Goal: Register for event/course

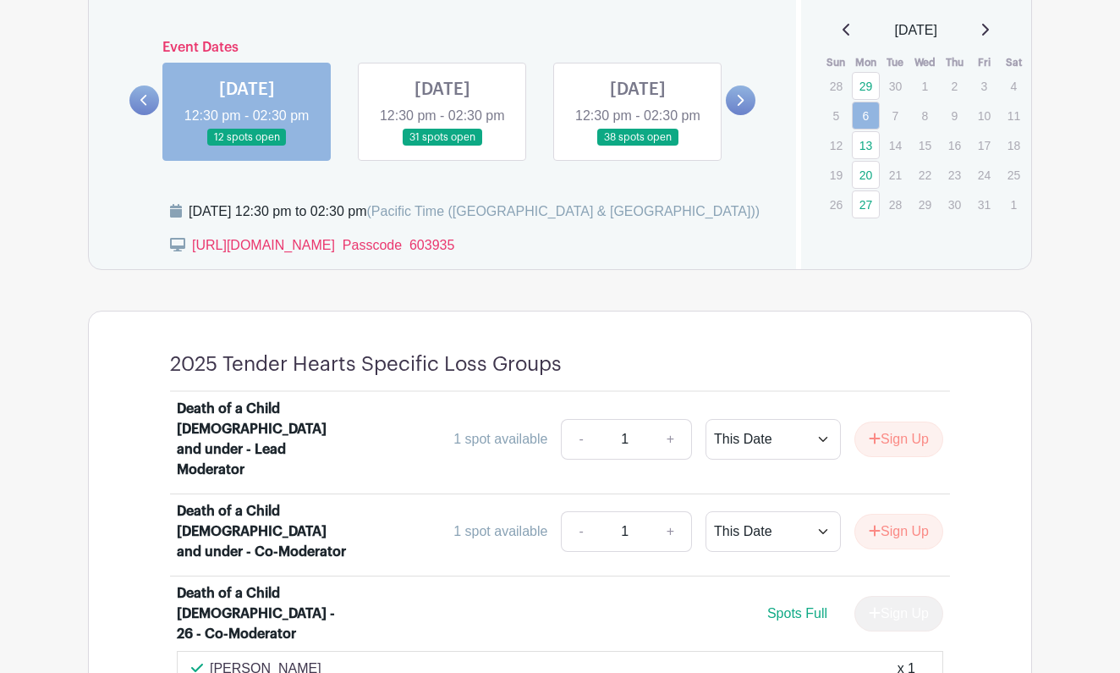
scroll to position [1018, 0]
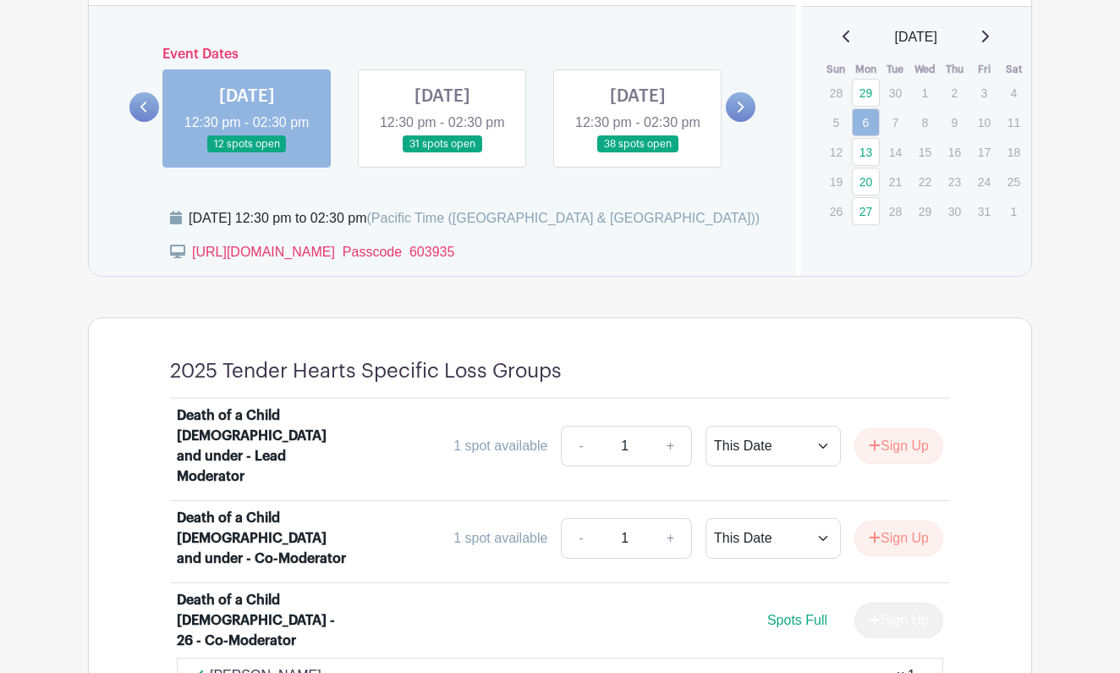
click at [443, 153] on link at bounding box center [443, 153] width 0 height 0
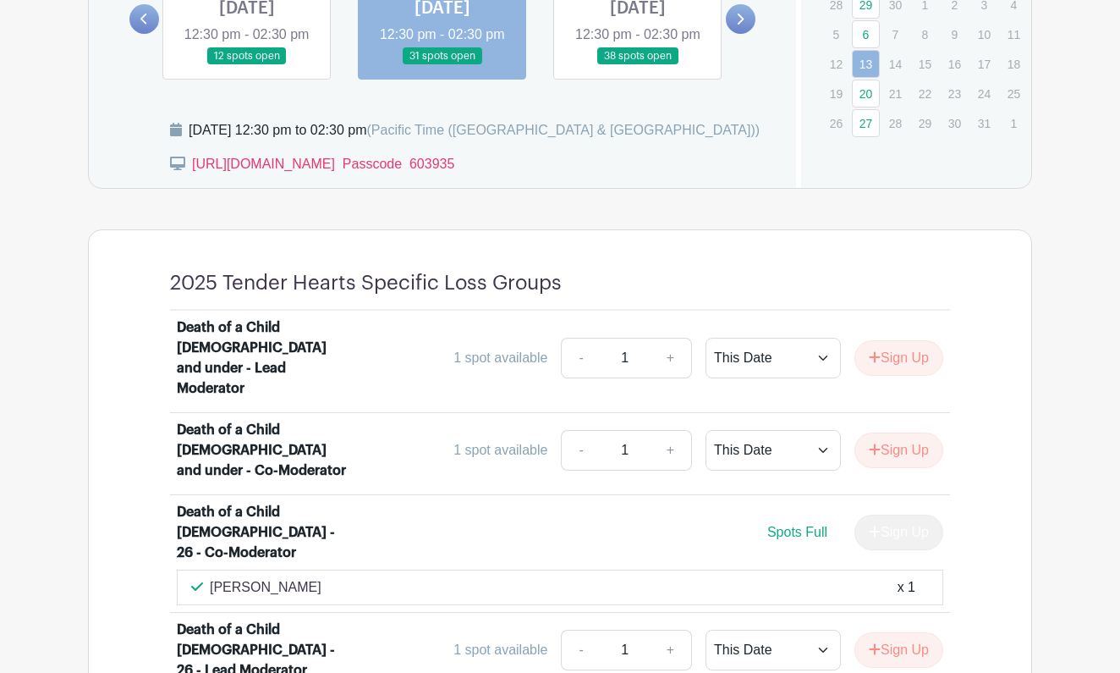
scroll to position [1103, 0]
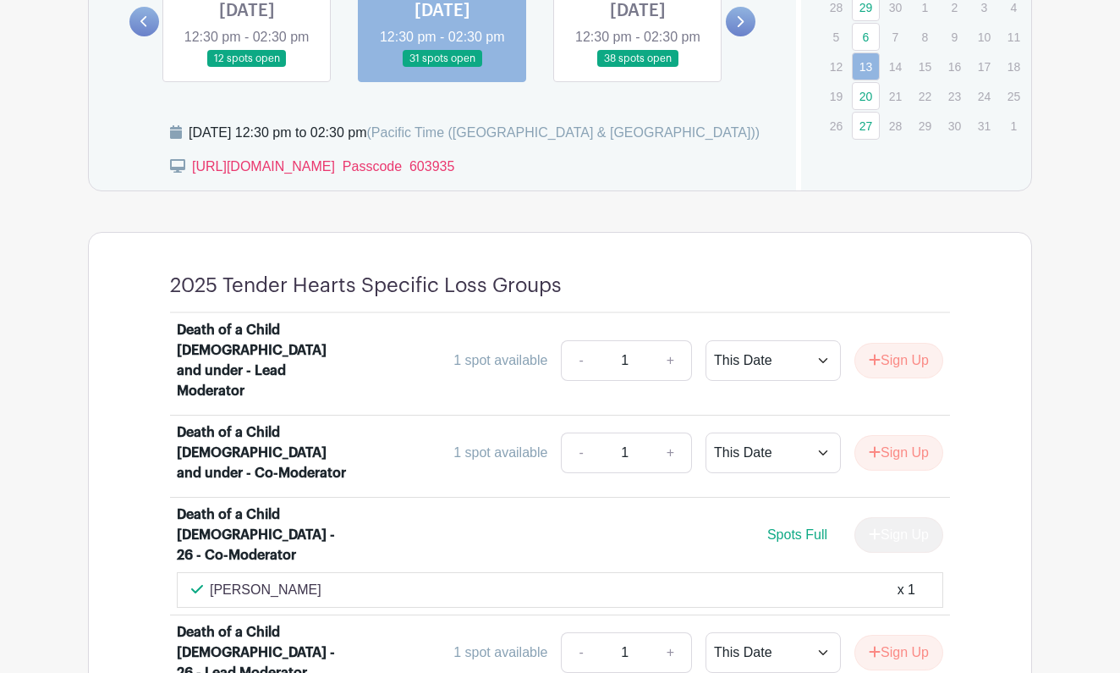
click at [638, 68] on link at bounding box center [638, 68] width 0 height 0
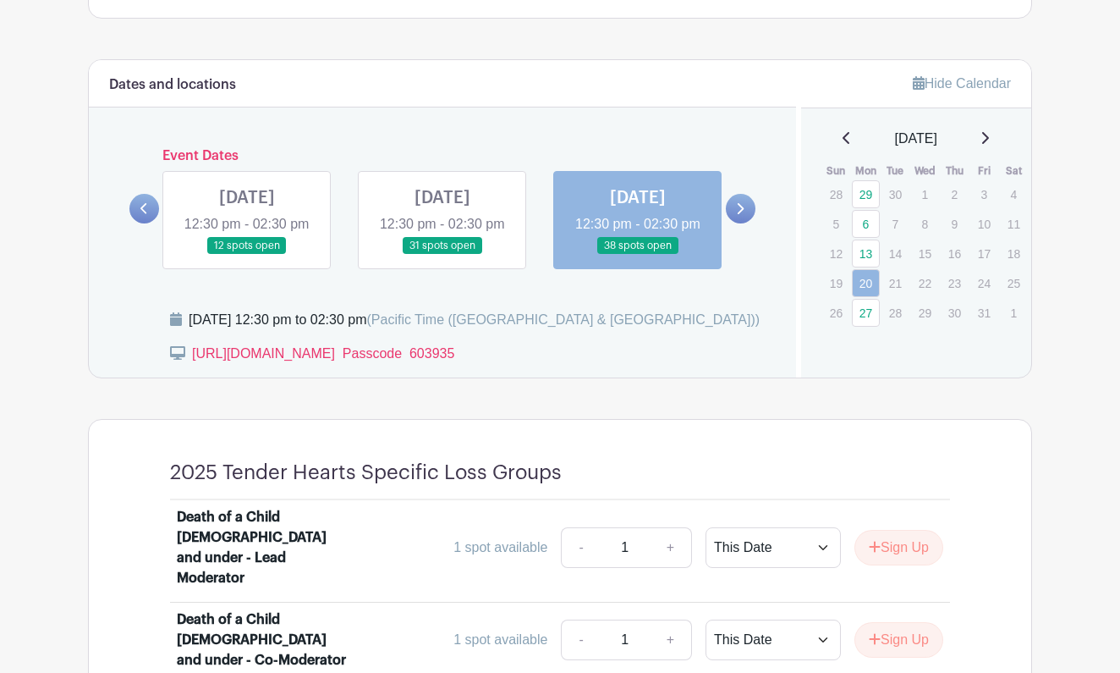
scroll to position [954, 0]
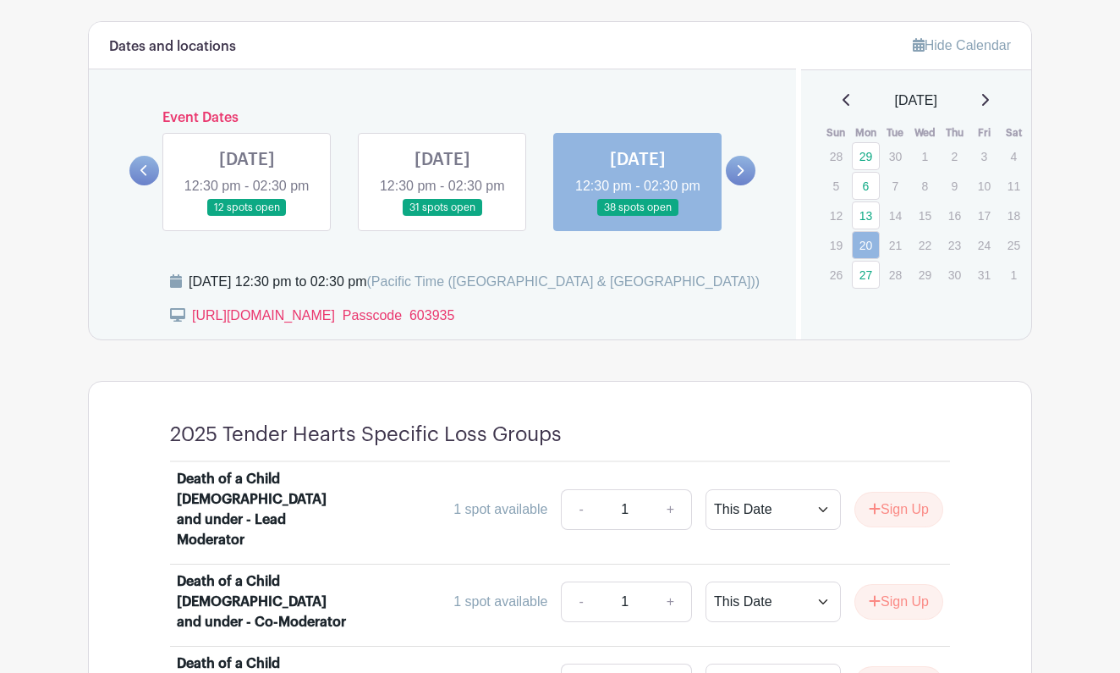
click at [747, 185] on link at bounding box center [741, 171] width 30 height 30
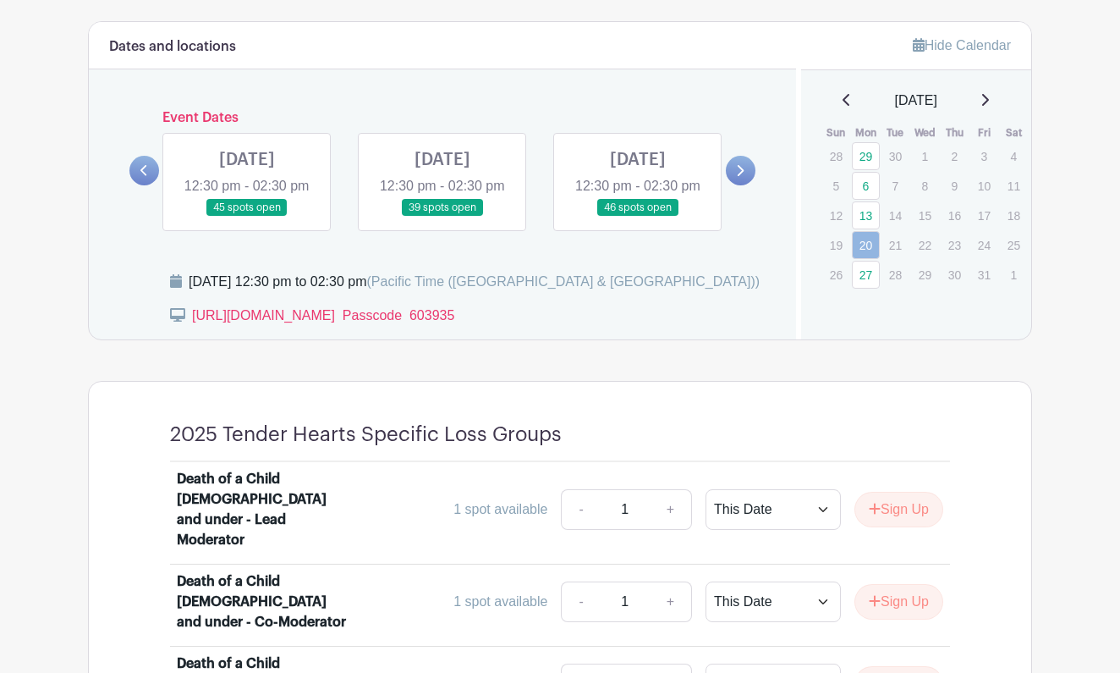
click at [247, 217] on link at bounding box center [247, 217] width 0 height 0
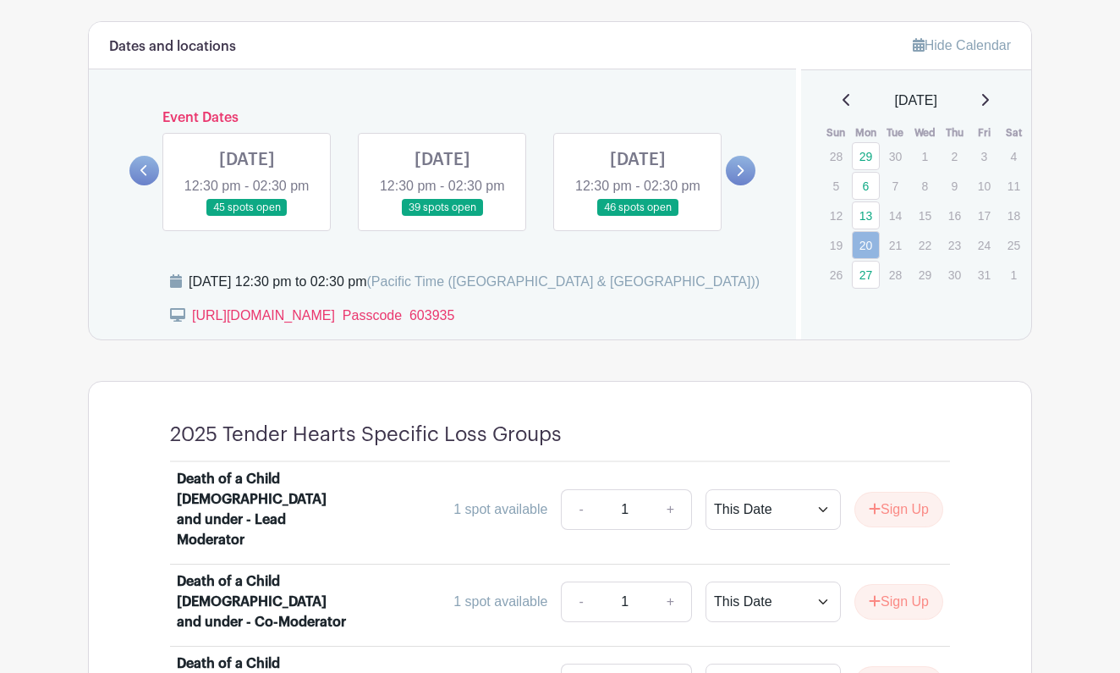
click at [247, 217] on link at bounding box center [247, 217] width 0 height 0
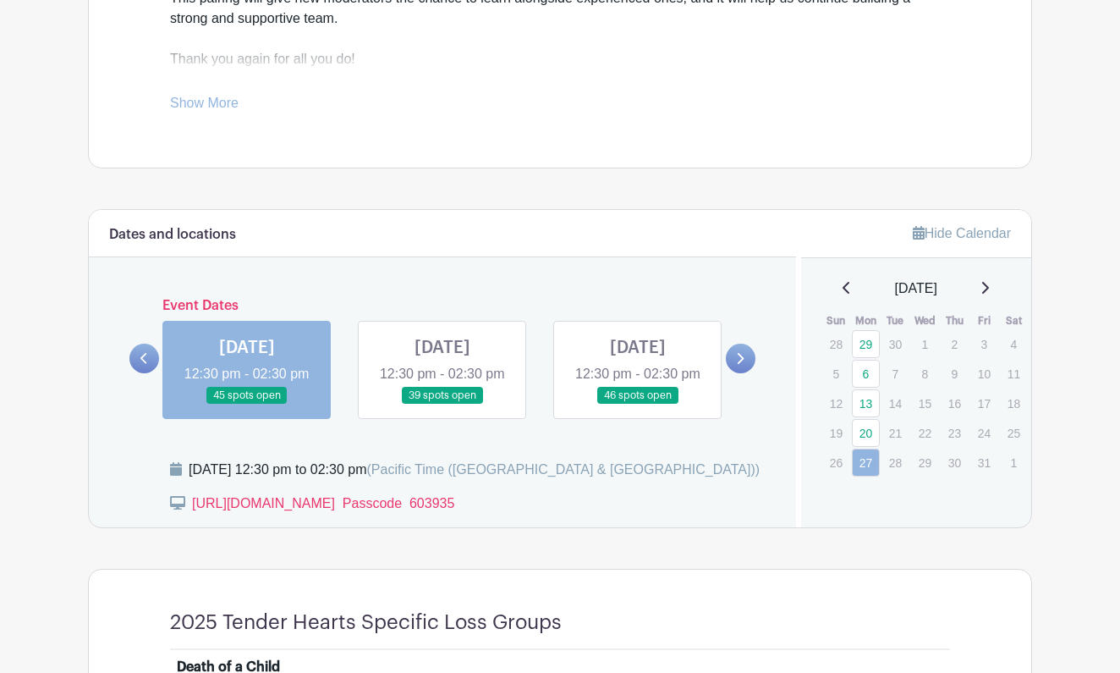
scroll to position [773, 0]
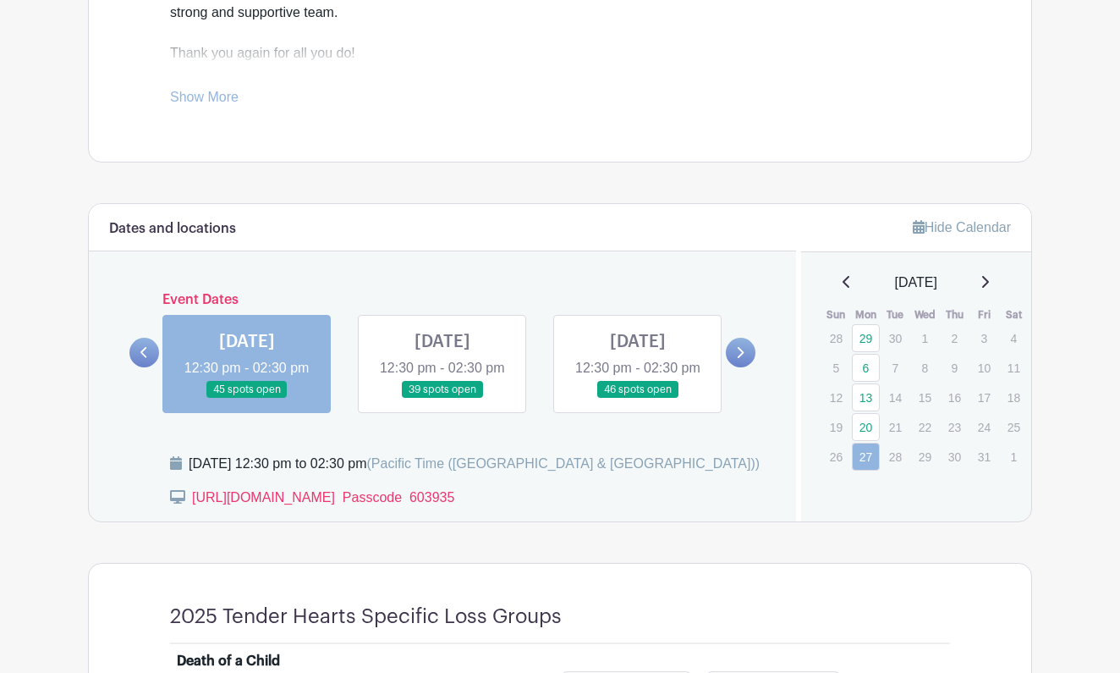
click at [140, 359] on icon at bounding box center [144, 352] width 8 height 13
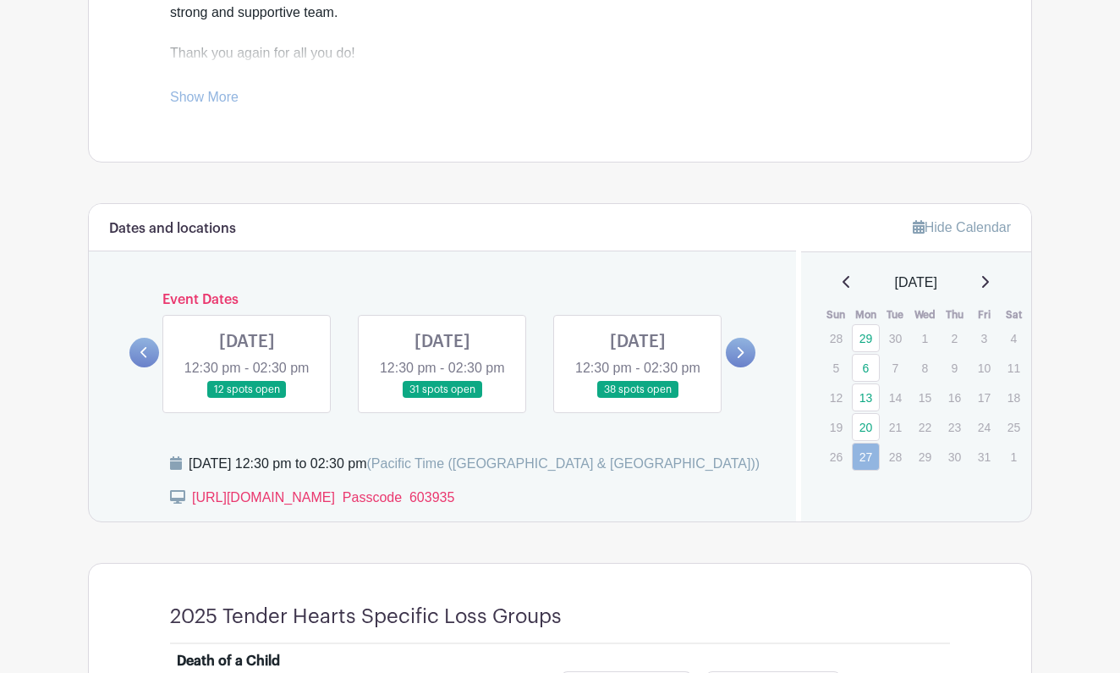
click at [140, 359] on icon at bounding box center [144, 352] width 8 height 13
click at [638, 399] on link at bounding box center [638, 399] width 0 height 0
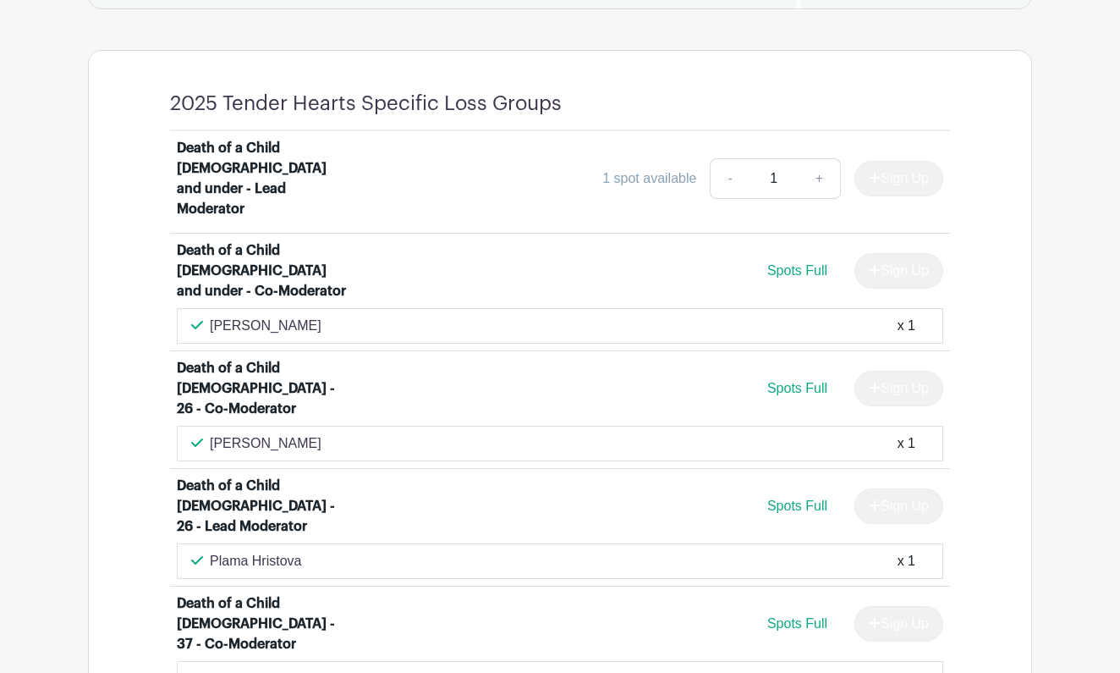
scroll to position [885, 0]
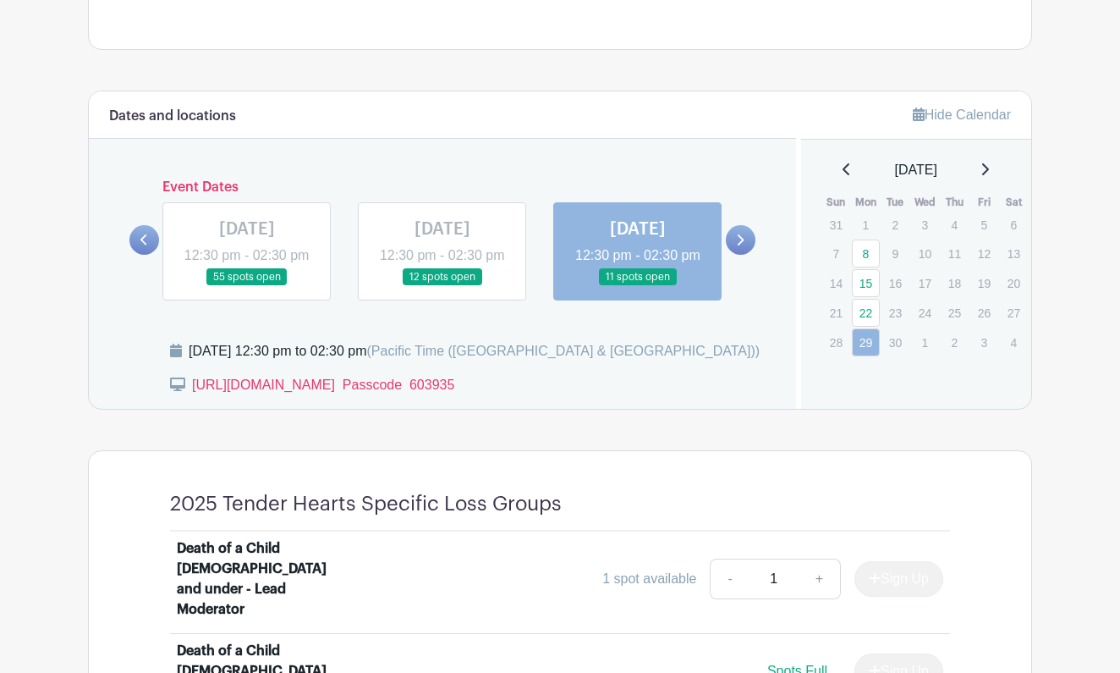
click at [750, 255] on link at bounding box center [741, 240] width 30 height 30
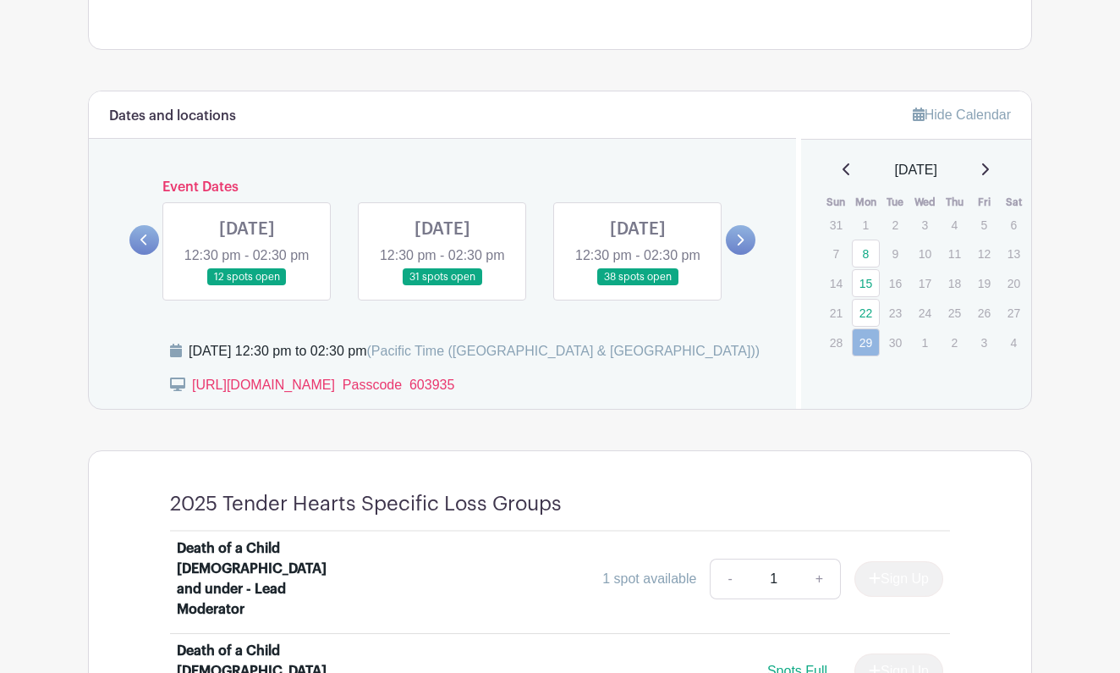
click at [247, 286] on link at bounding box center [247, 286] width 0 height 0
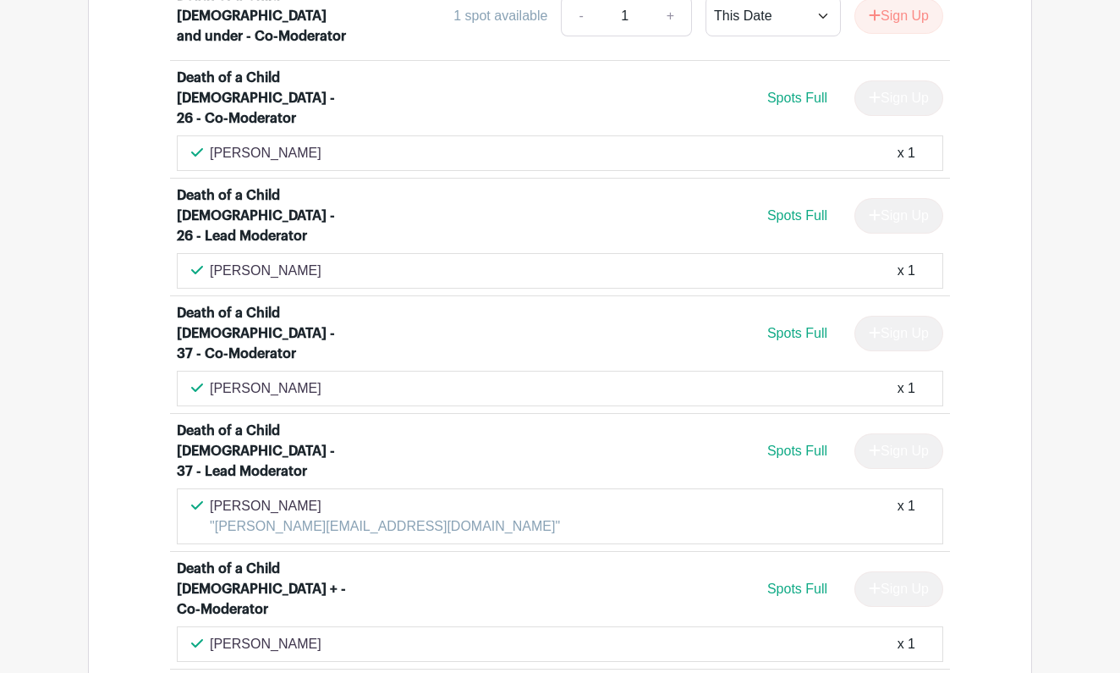
scroll to position [1559, 0]
